Goal: Task Accomplishment & Management: Manage account settings

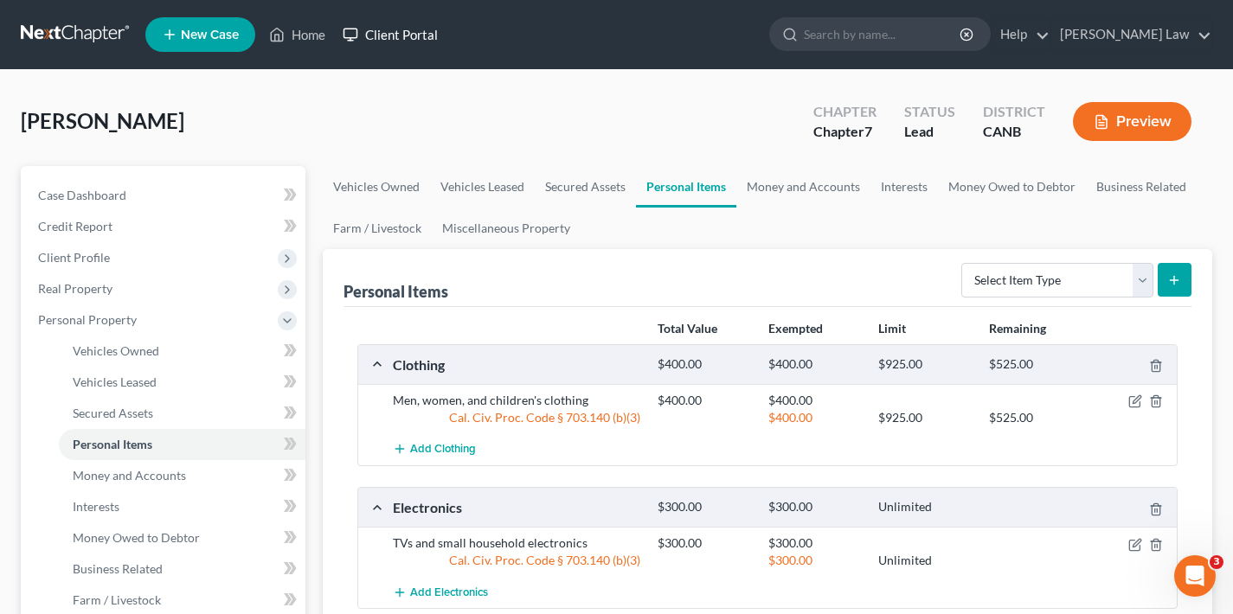
click at [402, 35] on link "Client Portal" at bounding box center [390, 34] width 113 height 31
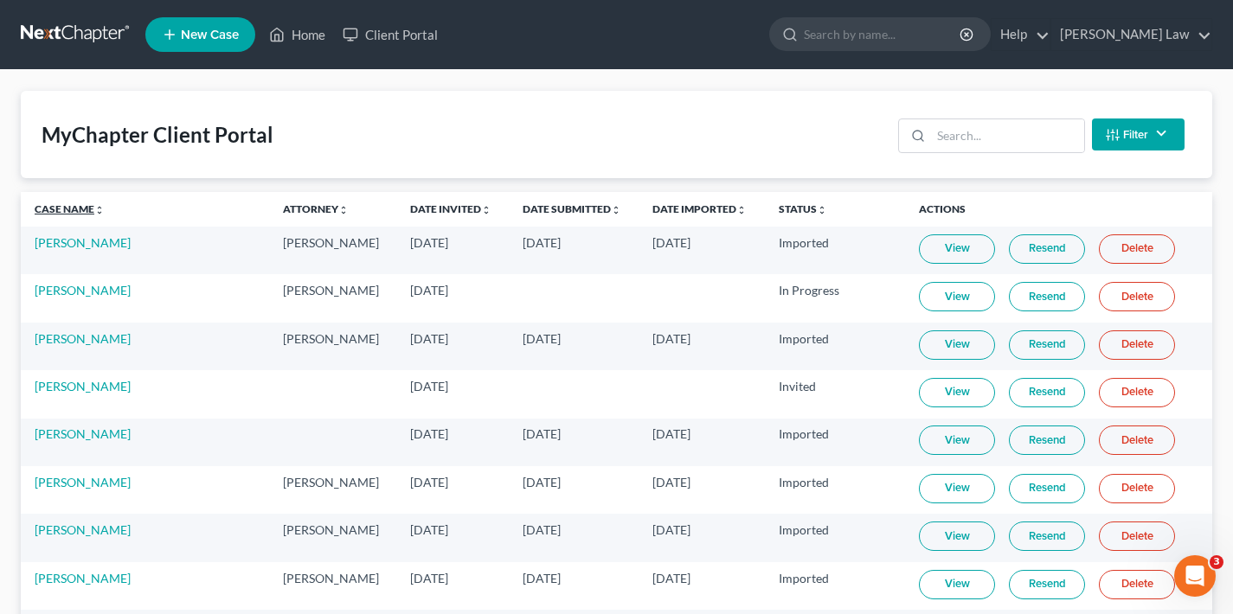
click at [71, 209] on link "Case Name unfold_more expand_more expand_less" at bounding box center [70, 209] width 70 height 13
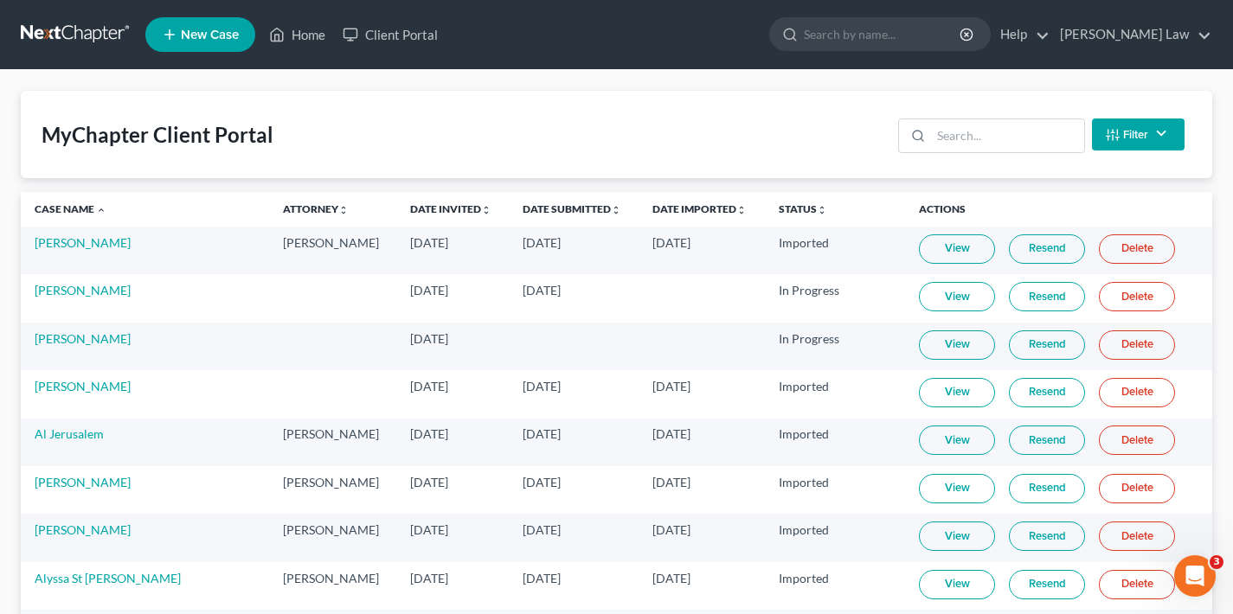
click at [919, 341] on link "View" at bounding box center [957, 345] width 76 height 29
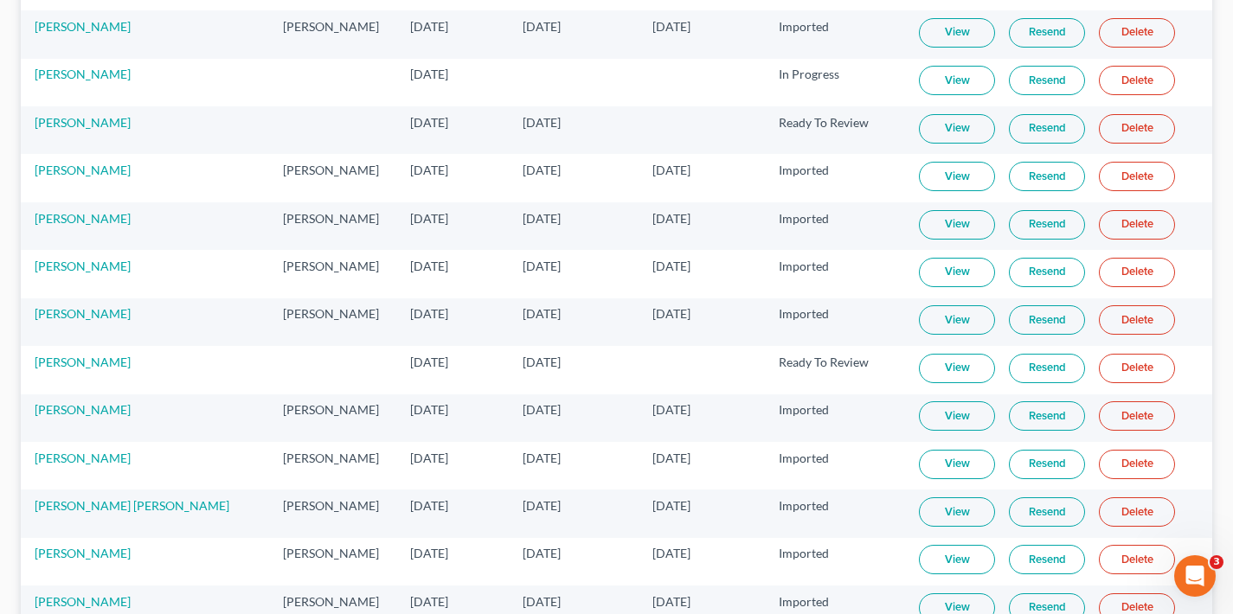
scroll to position [5926, 0]
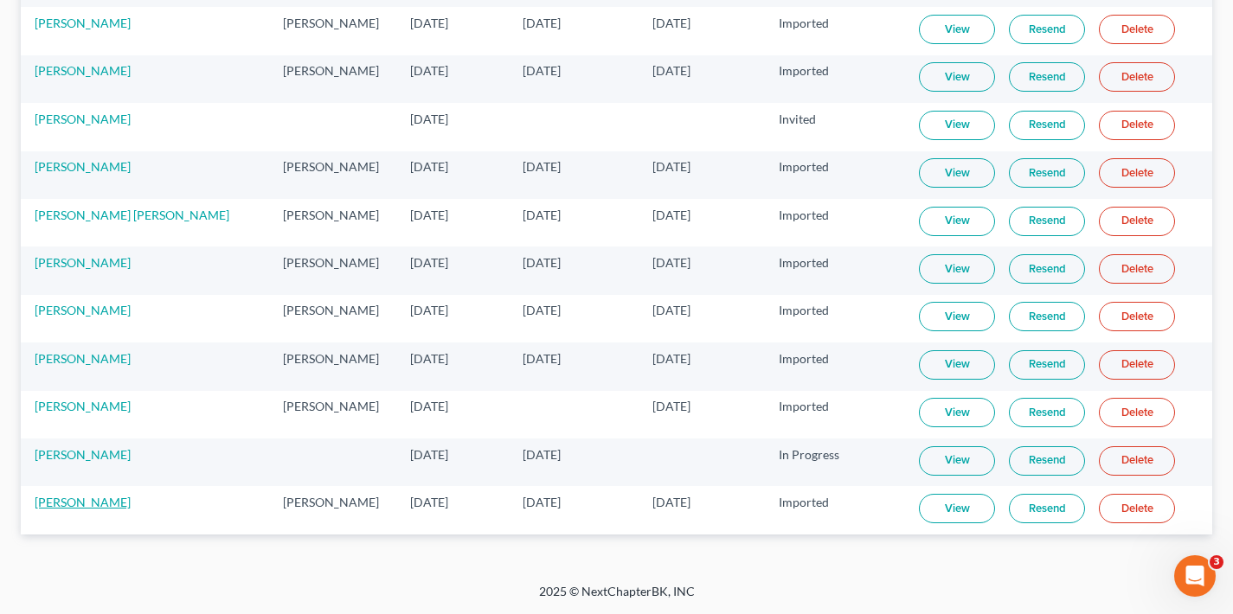
click at [54, 503] on link "[PERSON_NAME]" at bounding box center [83, 502] width 96 height 15
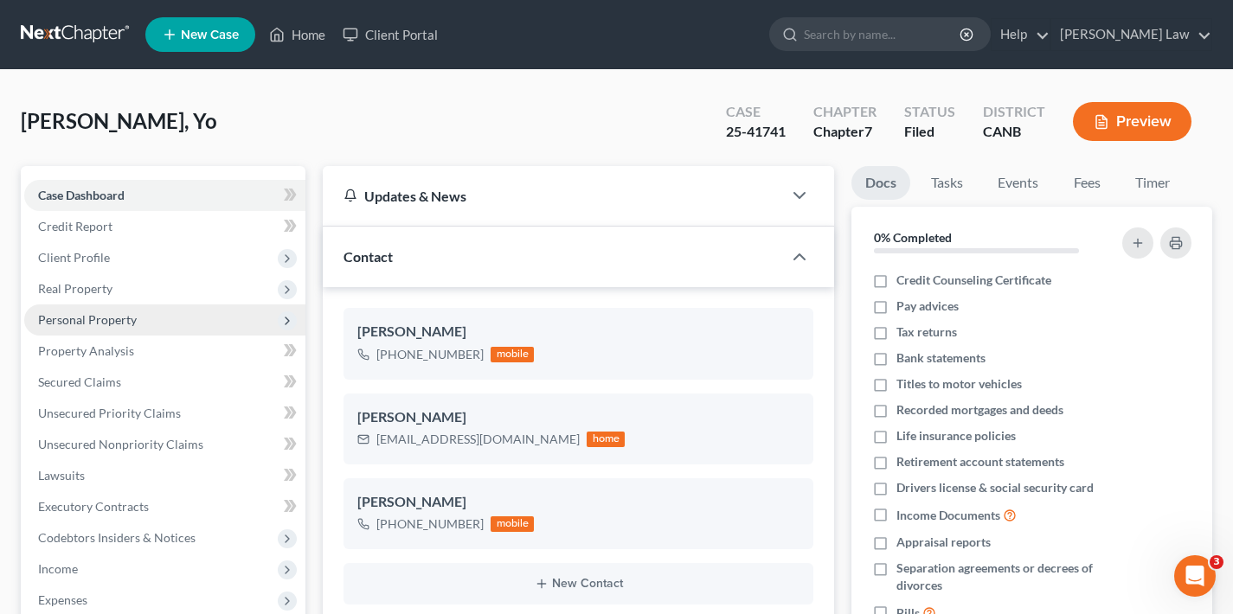
click at [95, 323] on span "Personal Property" at bounding box center [87, 319] width 99 height 15
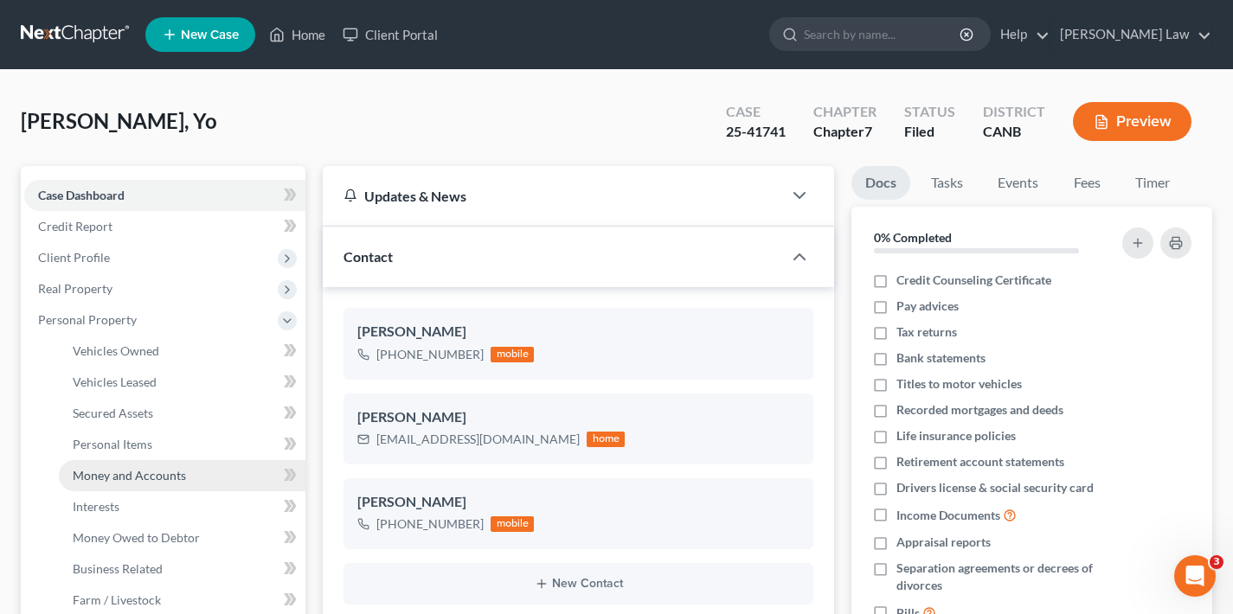
click at [139, 476] on span "Money and Accounts" at bounding box center [129, 475] width 113 height 15
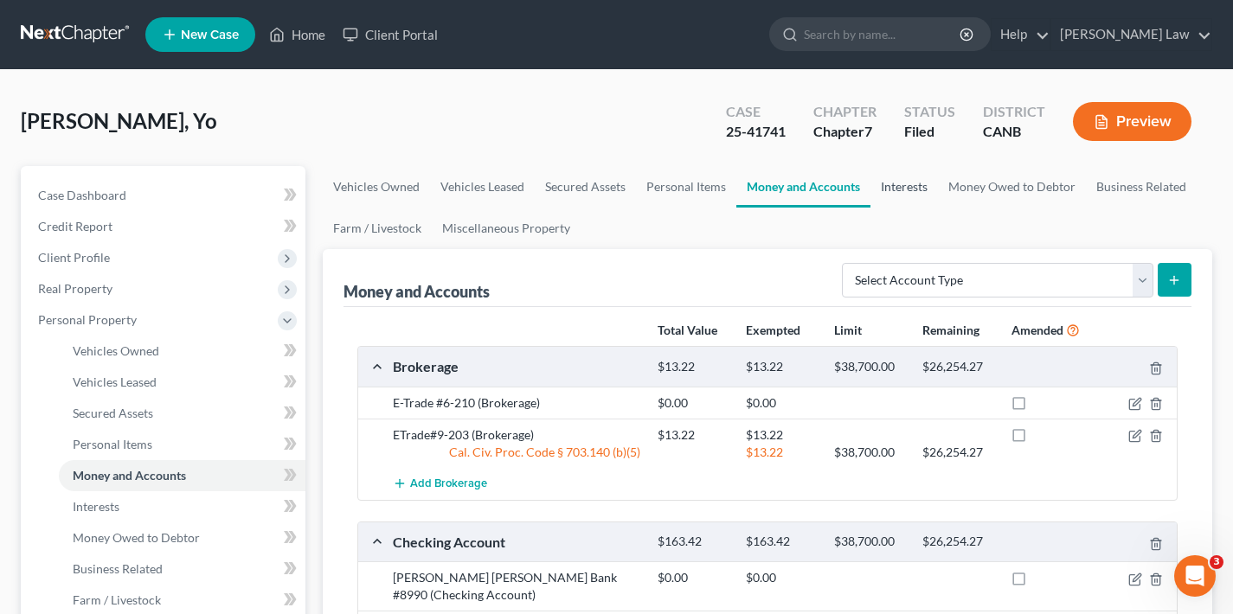
click at [906, 188] on link "Interests" at bounding box center [905, 187] width 68 height 42
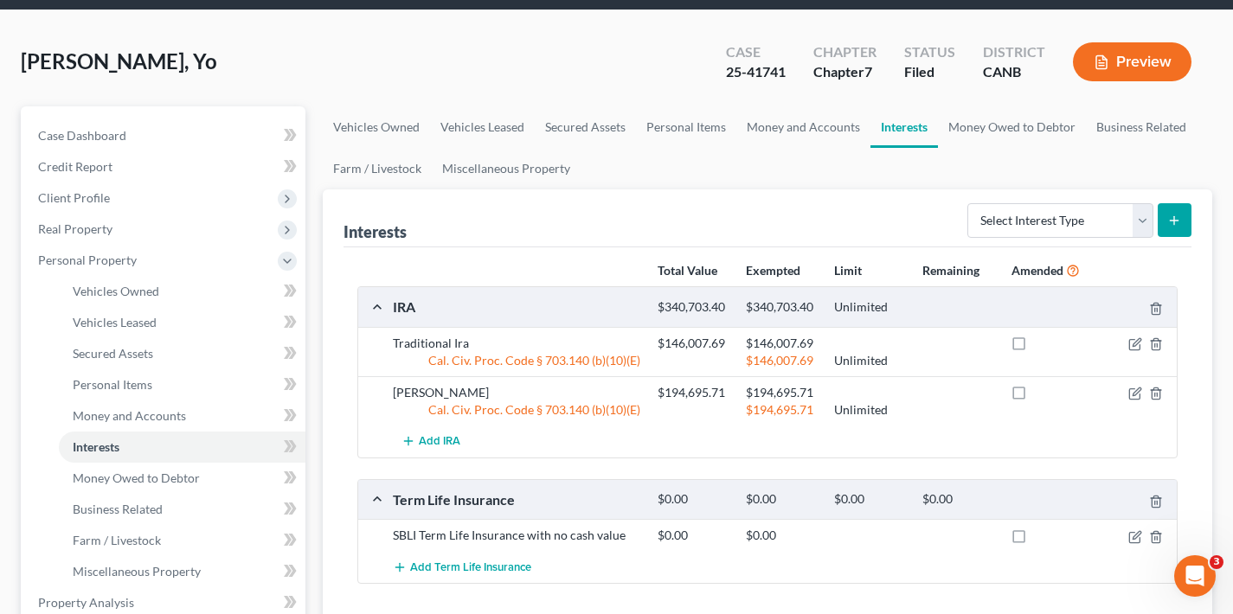
scroll to position [63, 0]
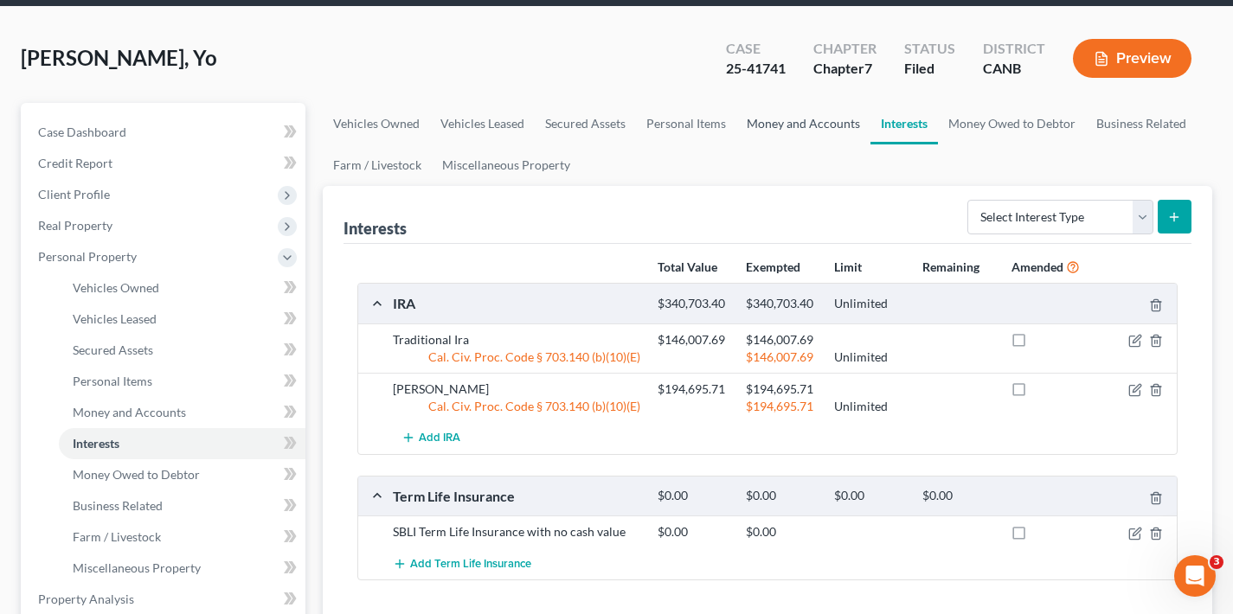
click at [810, 125] on link "Money and Accounts" at bounding box center [804, 124] width 134 height 42
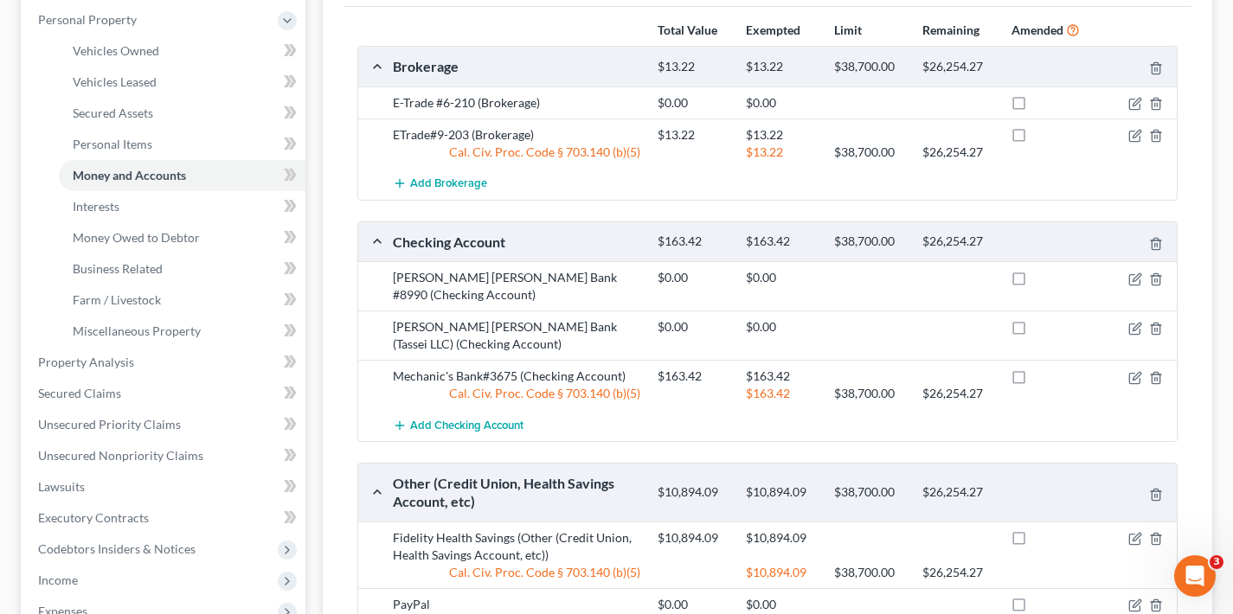
scroll to position [381, 0]
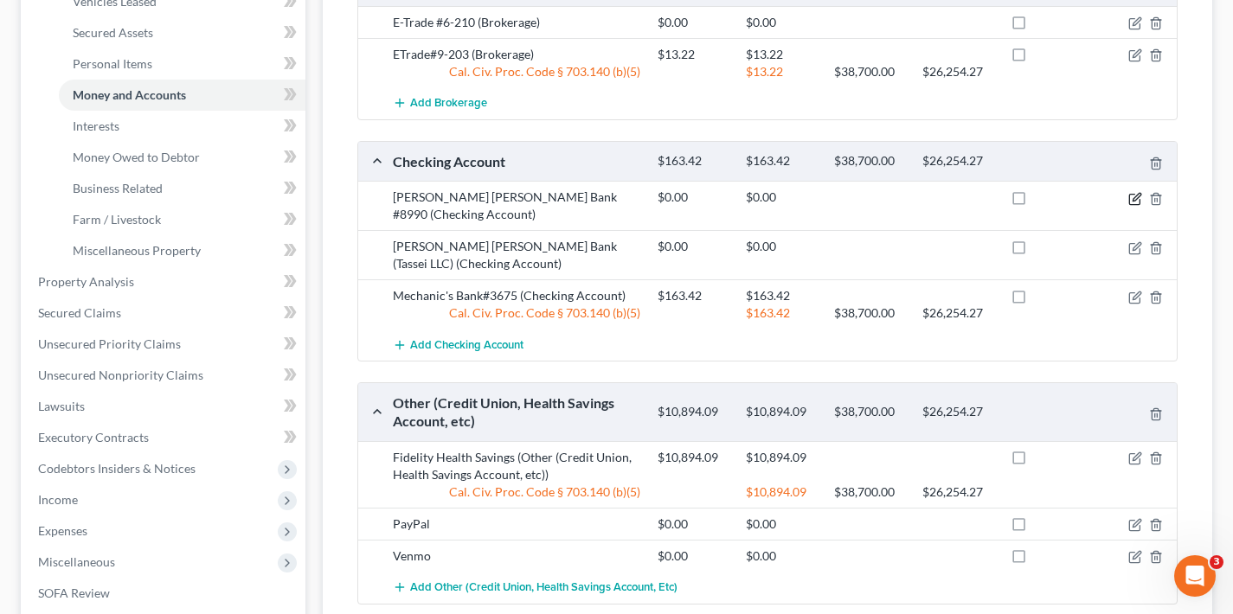
click at [1135, 197] on icon "button" at bounding box center [1136, 199] width 14 height 14
select select "36"
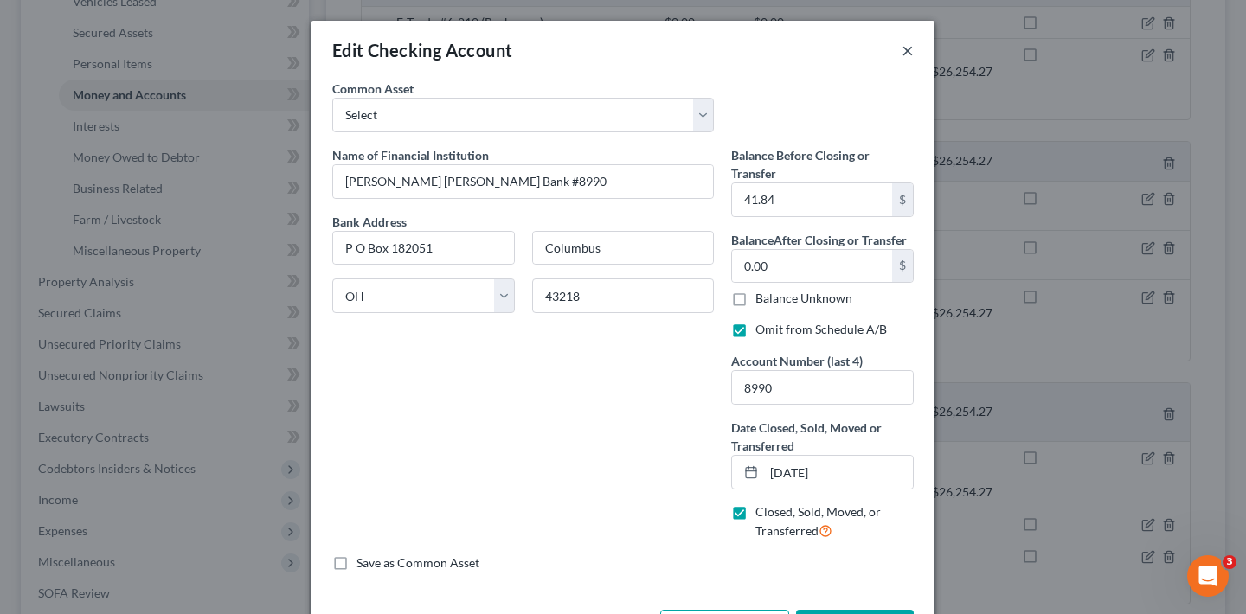
click at [902, 48] on button "×" at bounding box center [908, 50] width 12 height 21
click at [902, 47] on button "×" at bounding box center [908, 50] width 12 height 21
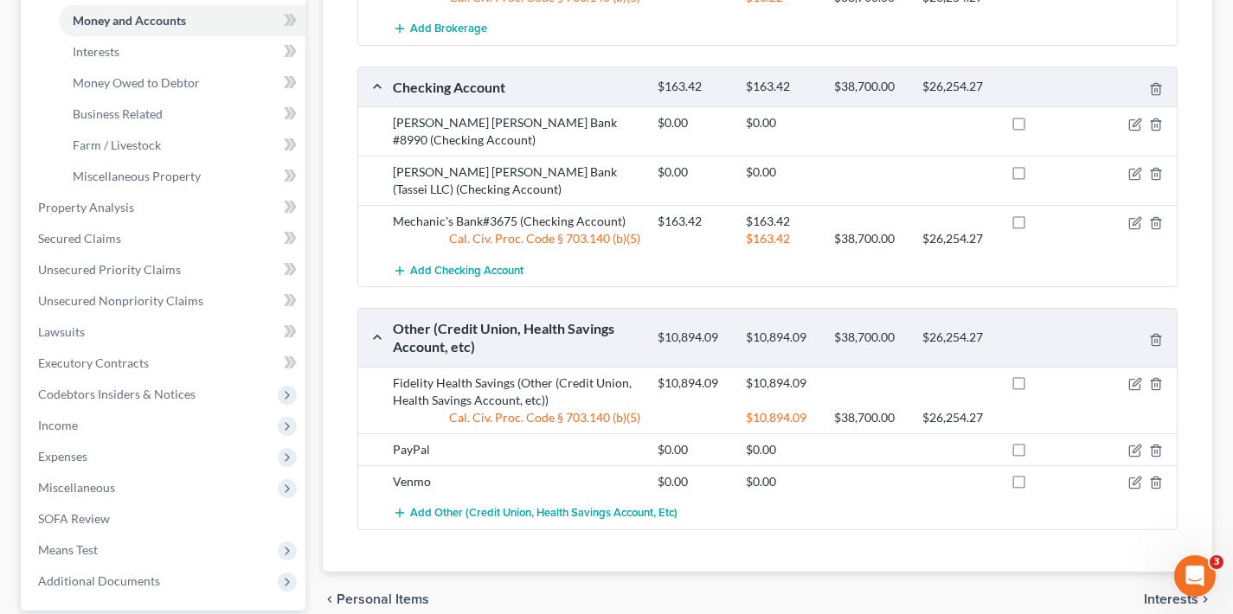
scroll to position [466, 0]
